Goal: Subscribe to service/newsletter

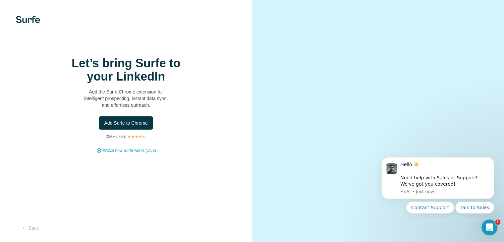
click at [132, 126] on span "Add Surfe to Chrome" at bounding box center [126, 123] width 44 height 7
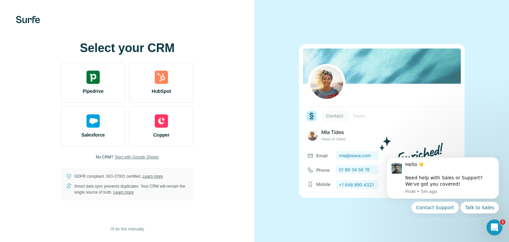
click at [148, 158] on span "Start with Google Sheets" at bounding box center [137, 157] width 44 height 6
